Goal: Task Accomplishment & Management: Complete application form

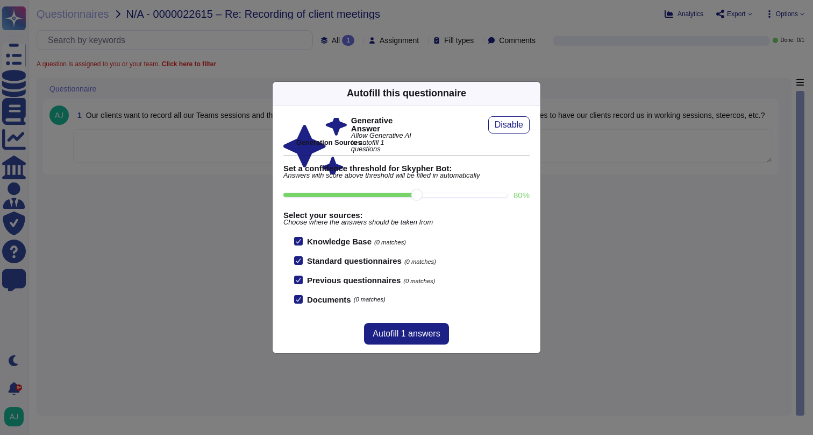
click at [408, 66] on div "Autofill this questionnaire Generative Answer Allow Generative AI to autofill 1…" at bounding box center [406, 217] width 813 height 435
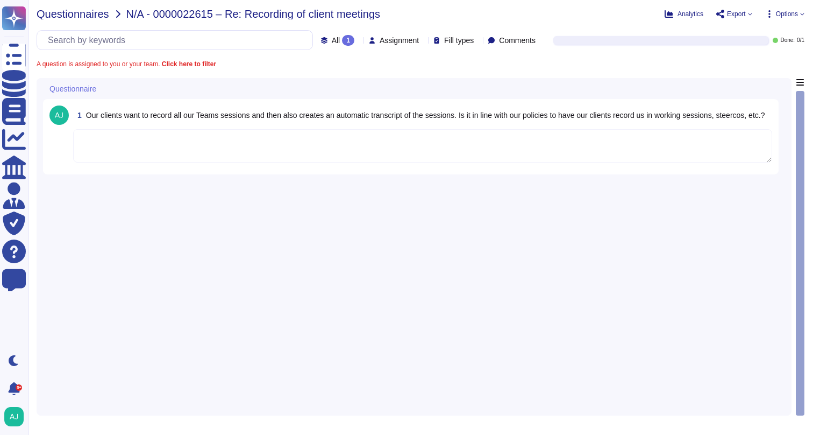
click at [83, 16] on span "Questionnaires" at bounding box center [73, 14] width 73 height 11
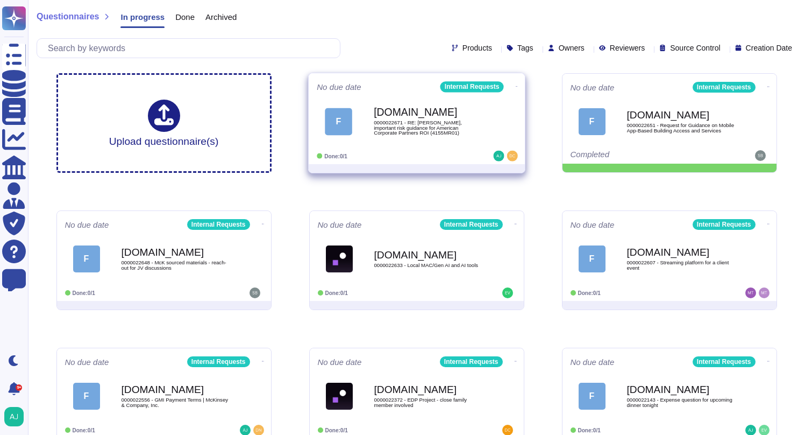
click at [412, 151] on div "Done: 0/1" at bounding box center [383, 156] width 133 height 11
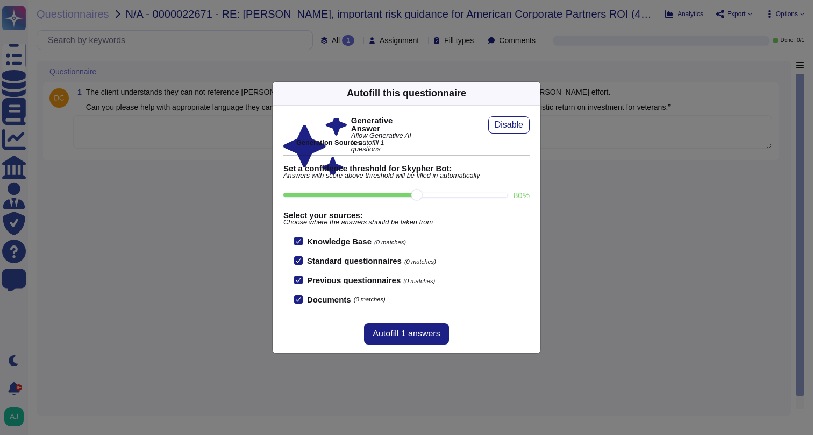
click at [209, 212] on div "Autofill this questionnaire Generative Answer Allow Generative AI to autofill 1…" at bounding box center [406, 217] width 813 height 435
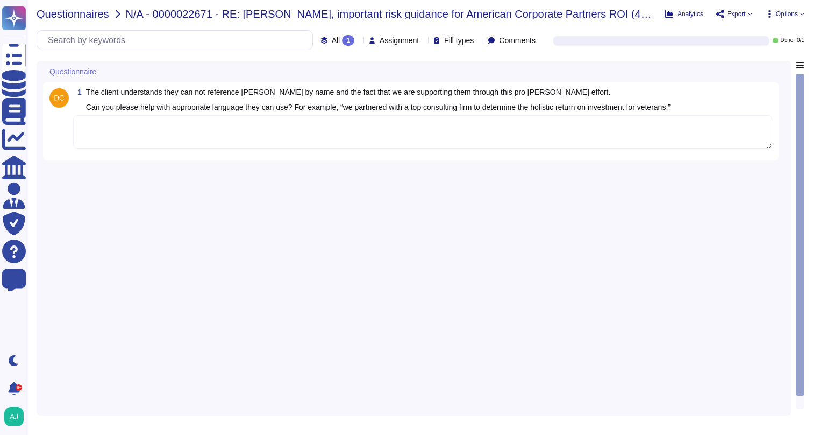
click at [94, 19] on span "Questionnaires" at bounding box center [73, 14] width 73 height 11
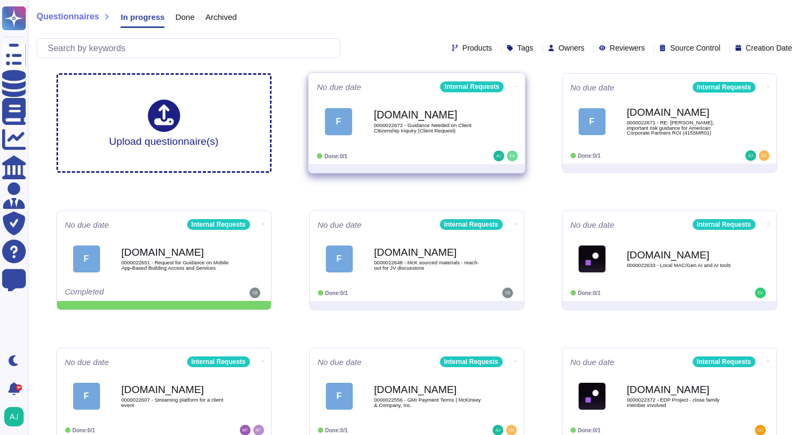
click at [430, 148] on div "F [DOMAIN_NAME] 0000022672 - Guidance Needed on Client Citizenship Inquiry (Cli…" at bounding box center [417, 121] width 200 height 54
